Goal: Entertainment & Leisure: Consume media (video, audio)

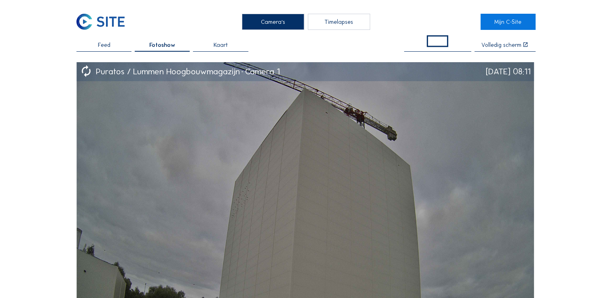
click at [110, 42] on span "Feed" at bounding box center [104, 45] width 13 height 6
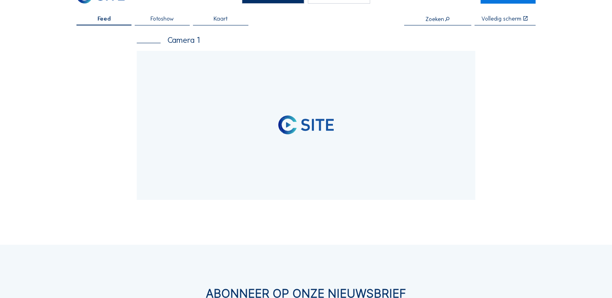
scroll to position [40, 0]
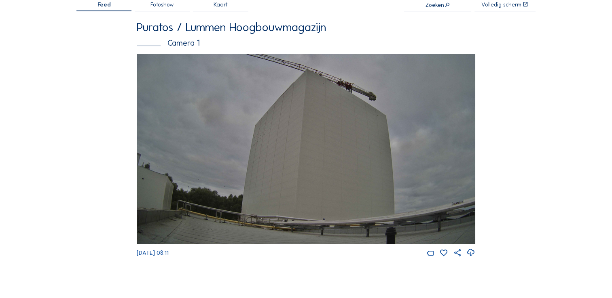
click at [272, 146] on img at bounding box center [306, 149] width 338 height 190
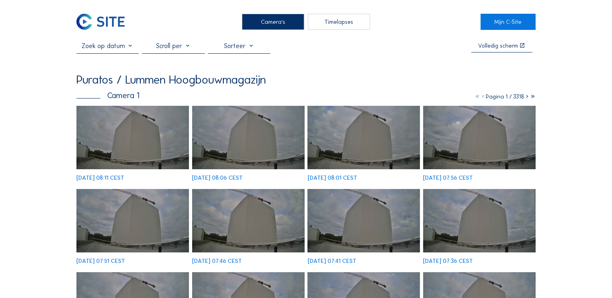
click at [134, 138] on img at bounding box center [132, 137] width 112 height 63
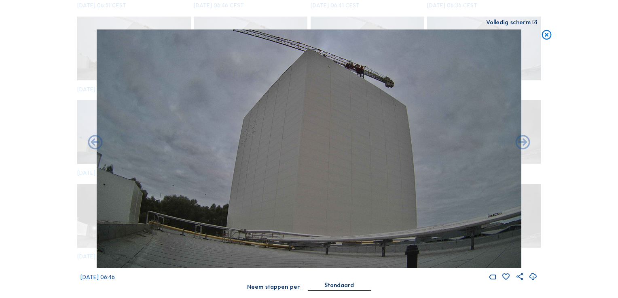
scroll to position [573, 0]
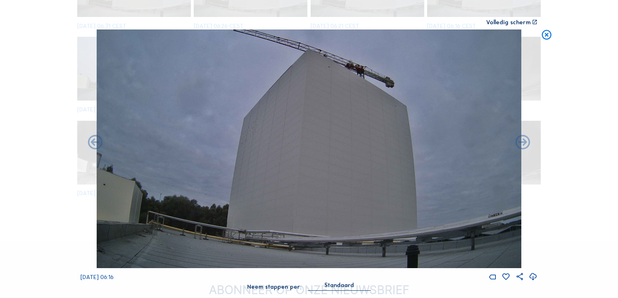
click at [552, 34] on icon at bounding box center [547, 36] width 12 height 12
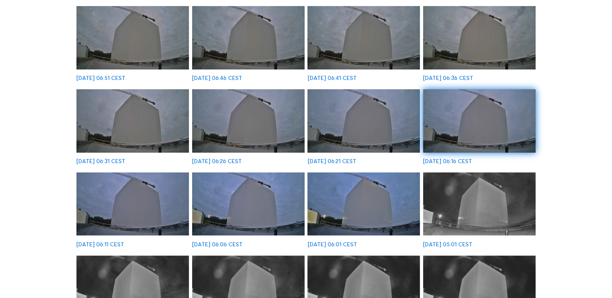
scroll to position [0, 0]
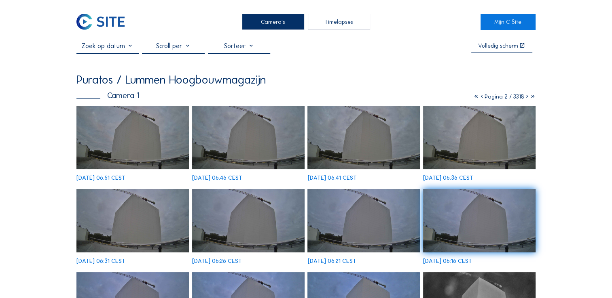
click at [345, 15] on div "Timelapses" at bounding box center [339, 22] width 62 height 16
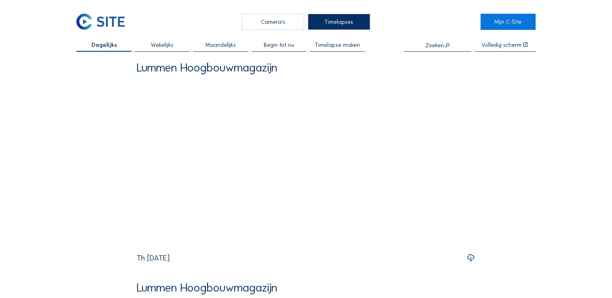
click at [290, 48] on span "Begin tot nu" at bounding box center [279, 45] width 31 height 6
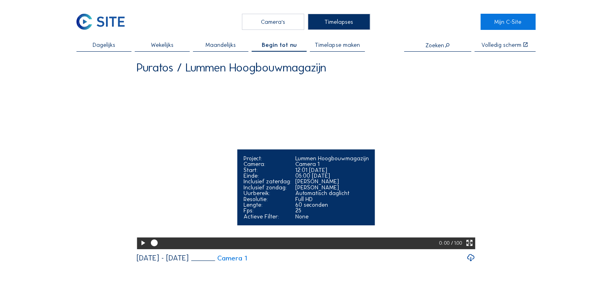
click at [140, 248] on icon at bounding box center [143, 244] width 8 height 10
click at [470, 248] on icon at bounding box center [469, 244] width 8 height 10
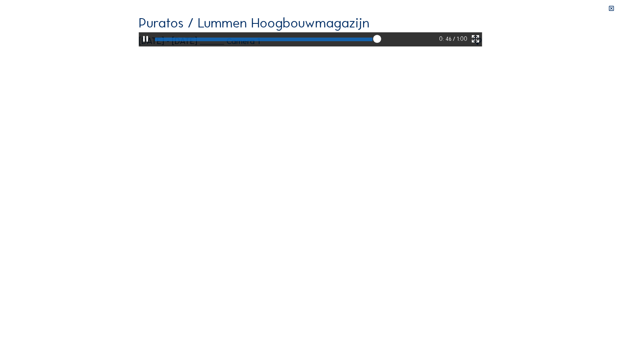
click at [482, 47] on video "Your browser does not support the video tag." at bounding box center [310, 31] width 343 height 30
